Goal: Task Accomplishment & Management: Manage account settings

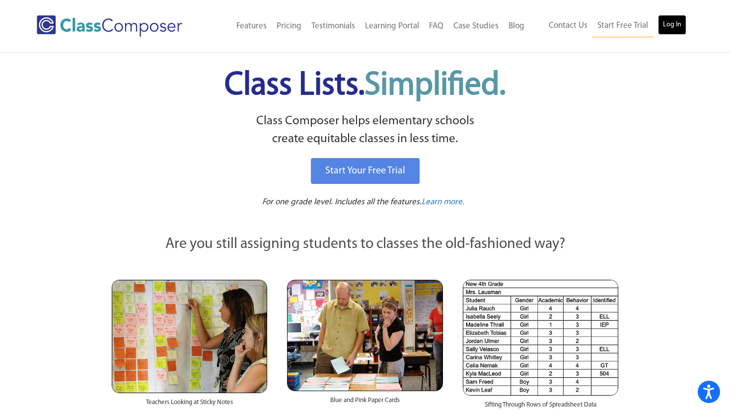
click at [665, 28] on link "Log In" at bounding box center [672, 25] width 28 height 20
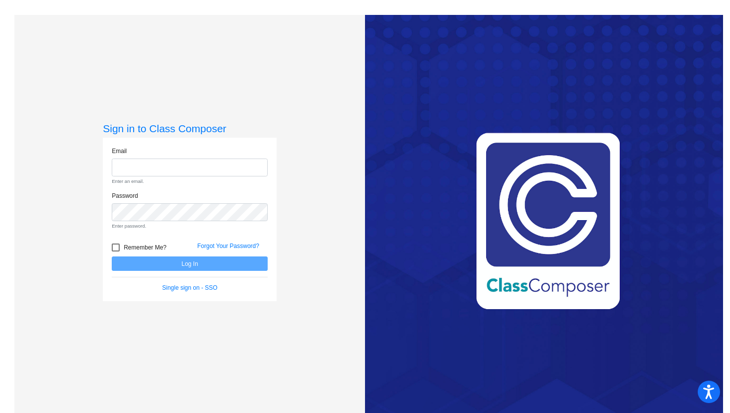
click at [176, 271] on form "Email Enter an email. Password Enter password. Remember Me? Forgot Your Passwor…" at bounding box center [190, 220] width 156 height 146
click at [186, 288] on link "Single sign on - SSO" at bounding box center [189, 287] width 55 height 7
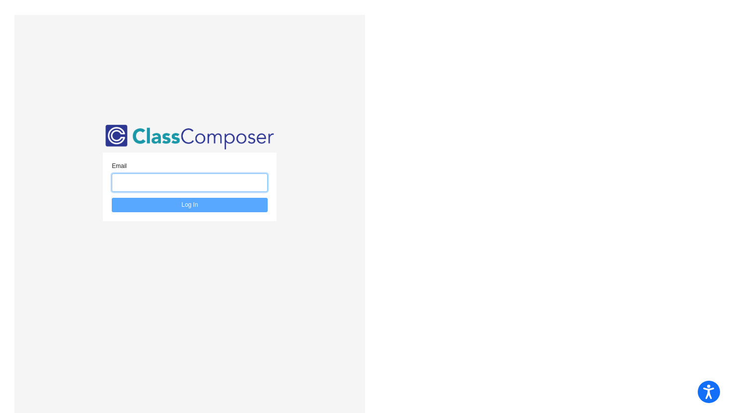
click at [187, 183] on input "email" at bounding box center [190, 182] width 156 height 18
type input "monica.harris@hesperiausd.org"
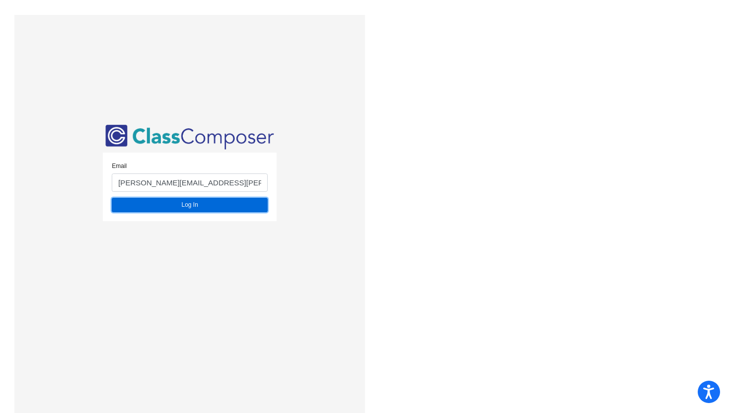
click at [200, 209] on button "Log In" at bounding box center [190, 205] width 156 height 14
